Goal: Find specific page/section: Find specific page/section

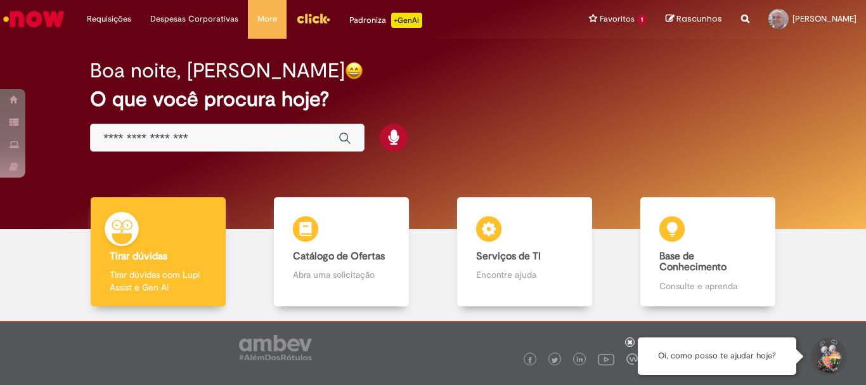
click at [410, 24] on p "+GenAi" at bounding box center [406, 20] width 31 height 15
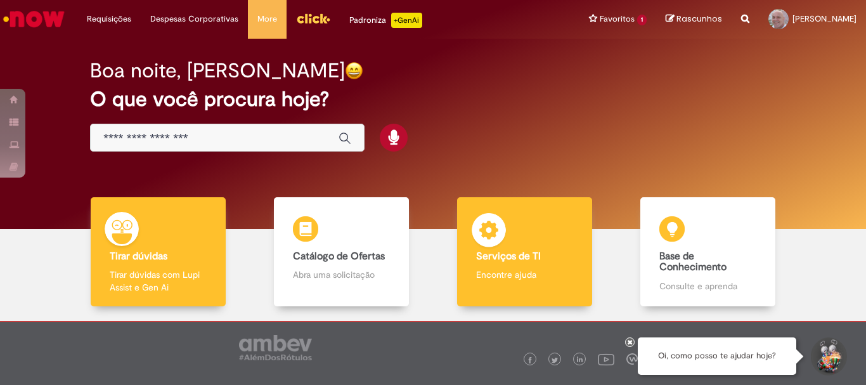
click at [538, 258] on h4 "Serviços de TI" at bounding box center [524, 256] width 96 height 11
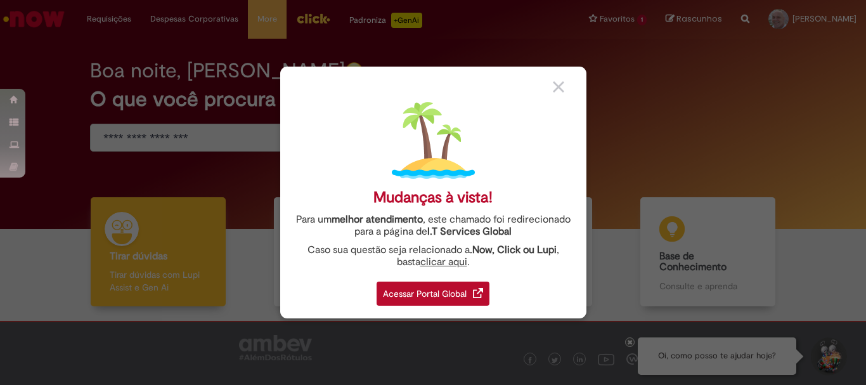
click at [558, 85] on img at bounding box center [558, 86] width 11 height 11
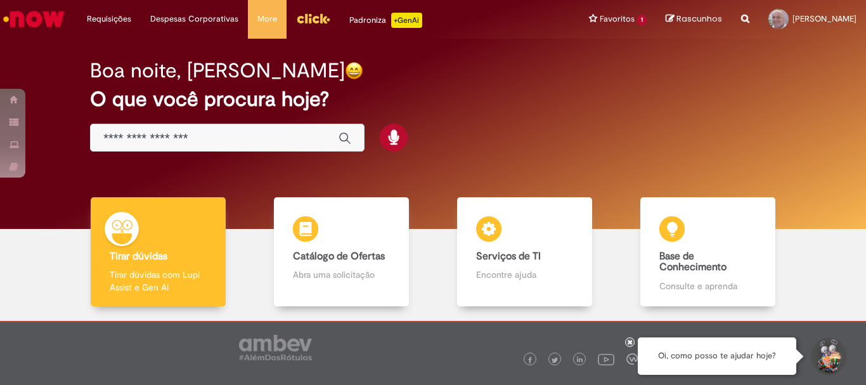
click at [303, 23] on img "Menu Cabeçalho" at bounding box center [313, 18] width 34 height 19
